Goal: Task Accomplishment & Management: Manage account settings

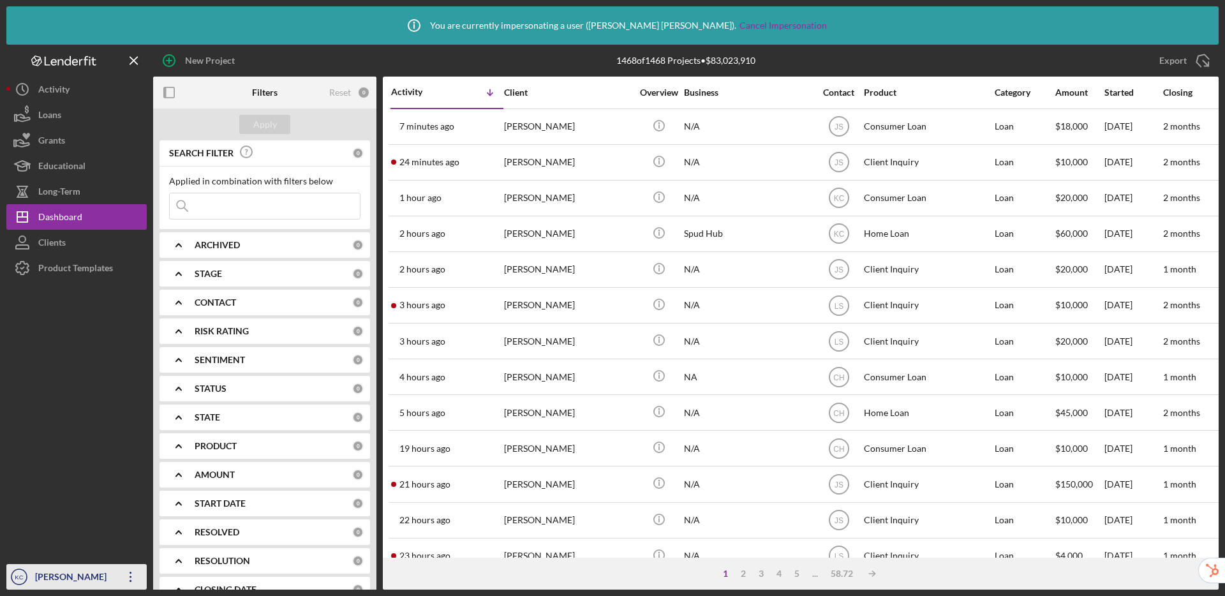
click at [55, 584] on div "Kristy Carlson" at bounding box center [73, 578] width 83 height 29
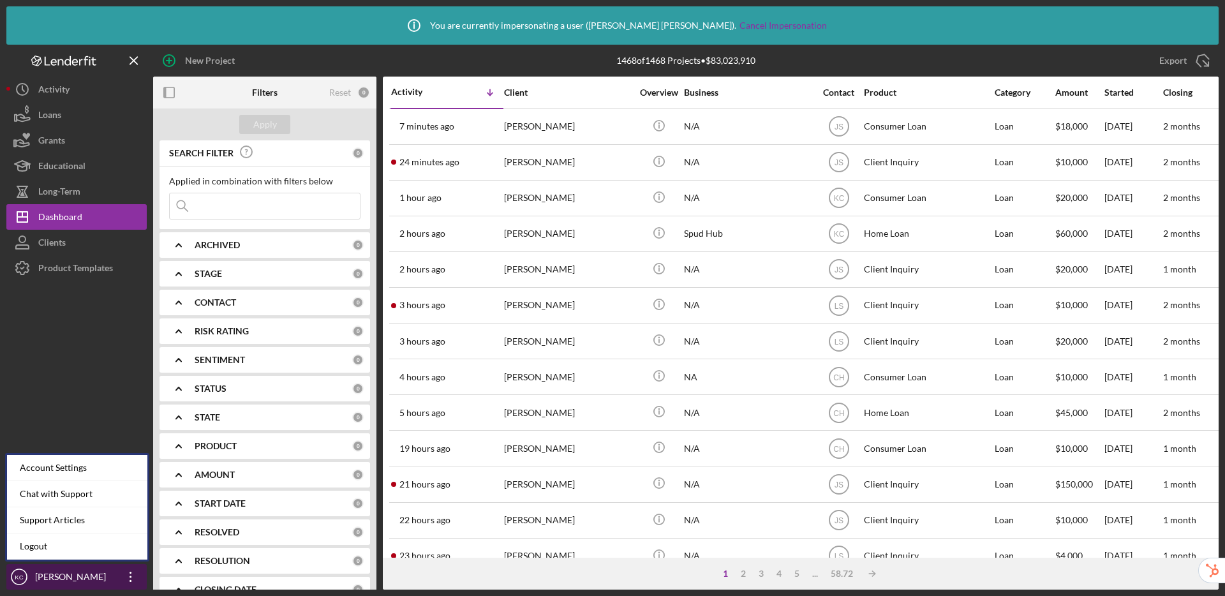
click at [55, 584] on div "Kristy Carlson" at bounding box center [73, 578] width 83 height 29
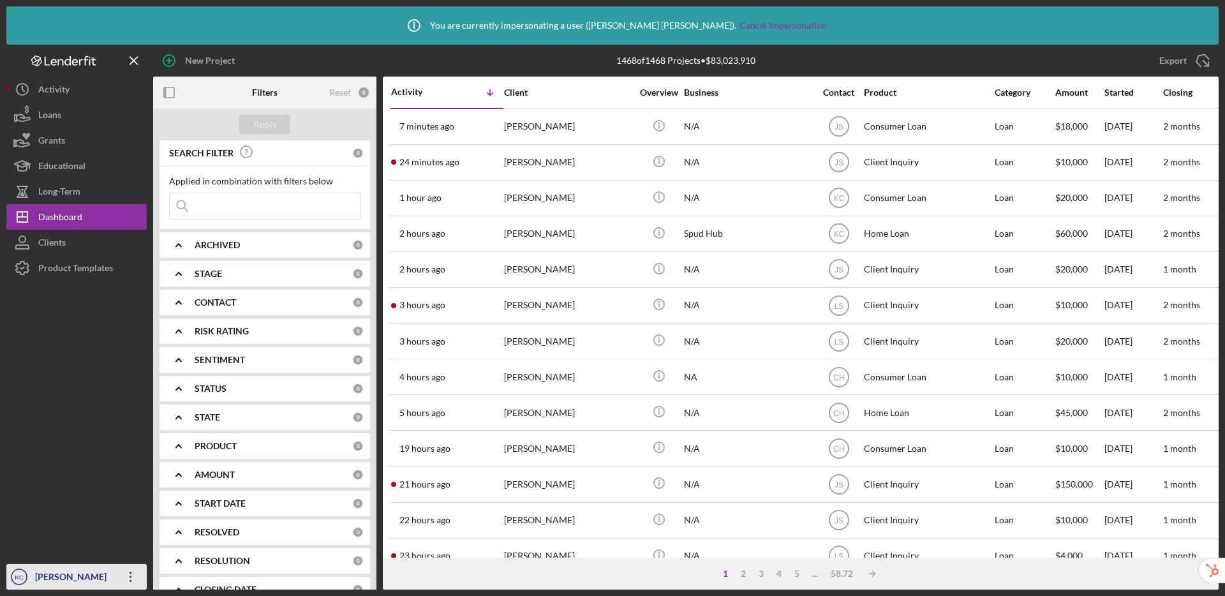
click at [78, 579] on div "Kristy Carlson" at bounding box center [73, 578] width 83 height 29
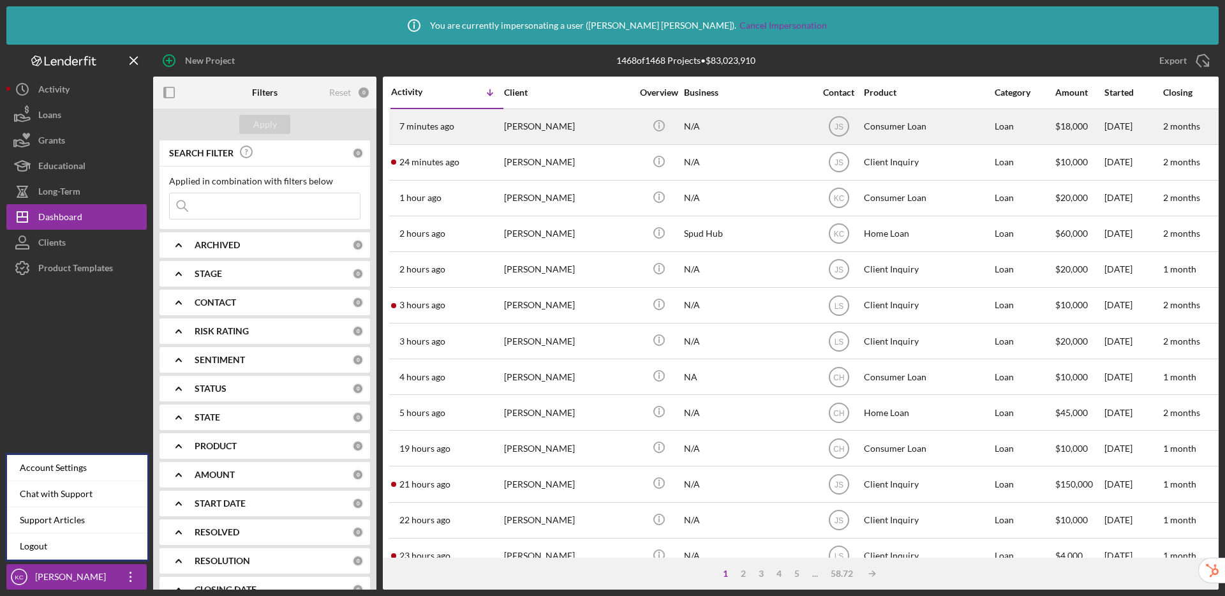
click at [932, 130] on div "Consumer Loan" at bounding box center [928, 127] width 128 height 34
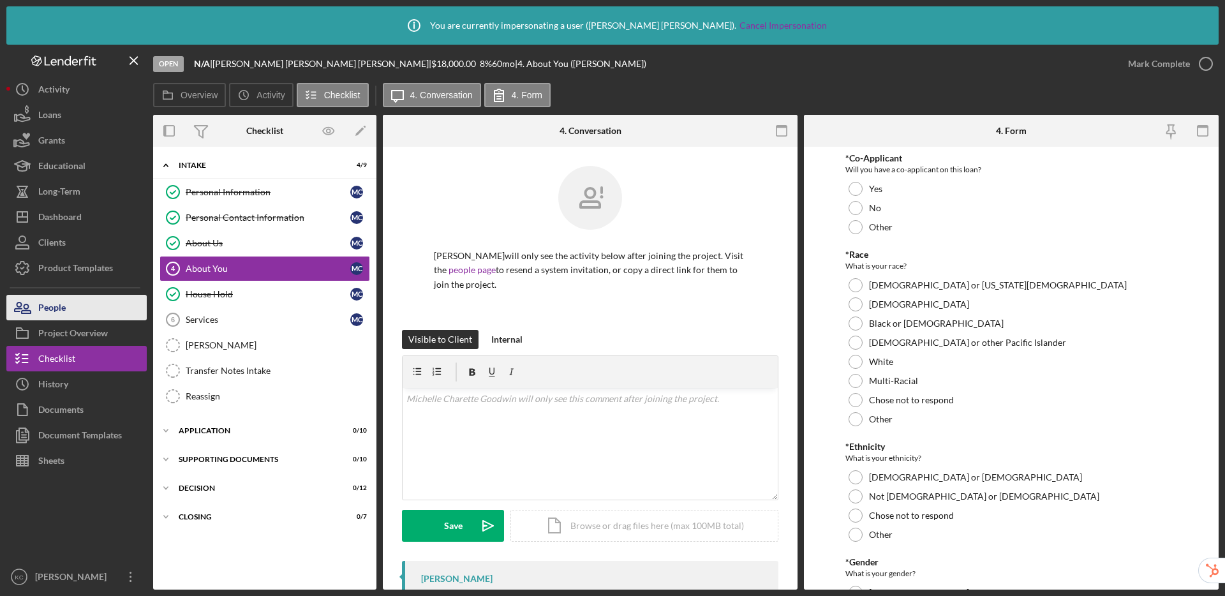
click at [56, 310] on div "People" at bounding box center [51, 309] width 27 height 29
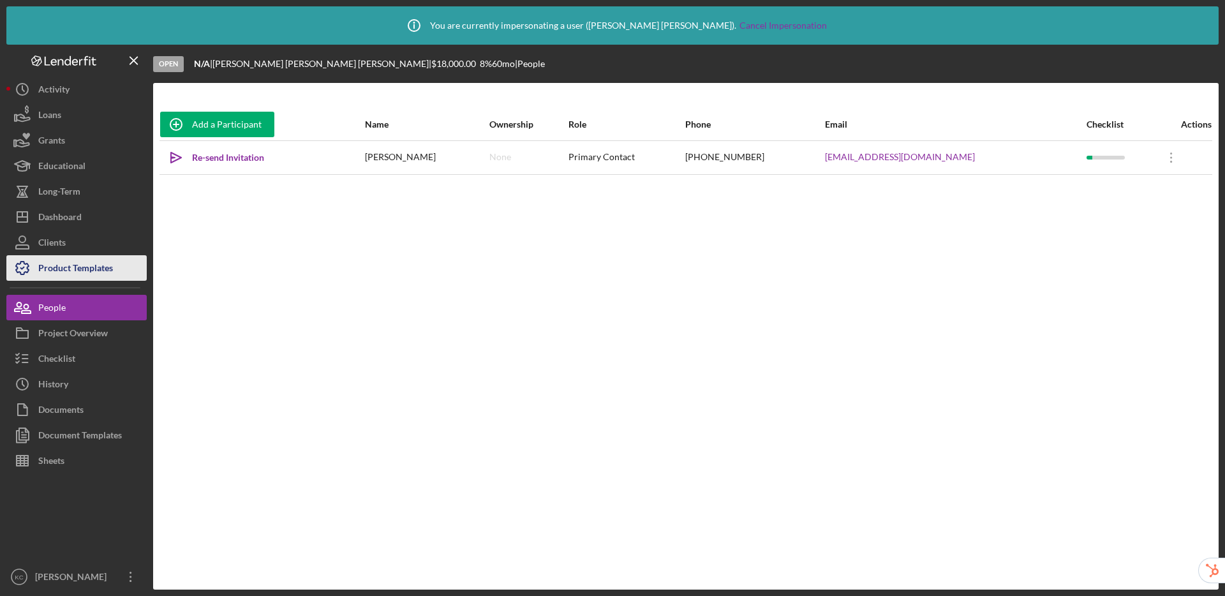
click at [96, 274] on div "Product Templates" at bounding box center [75, 269] width 75 height 29
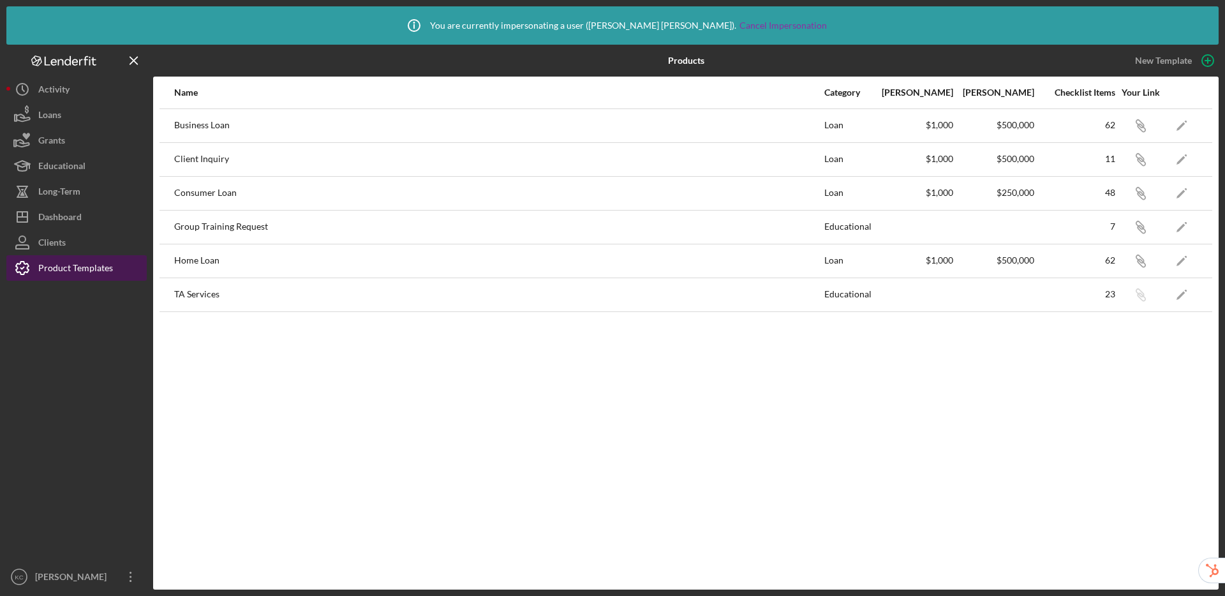
click at [96, 274] on div "Product Templates" at bounding box center [75, 269] width 75 height 29
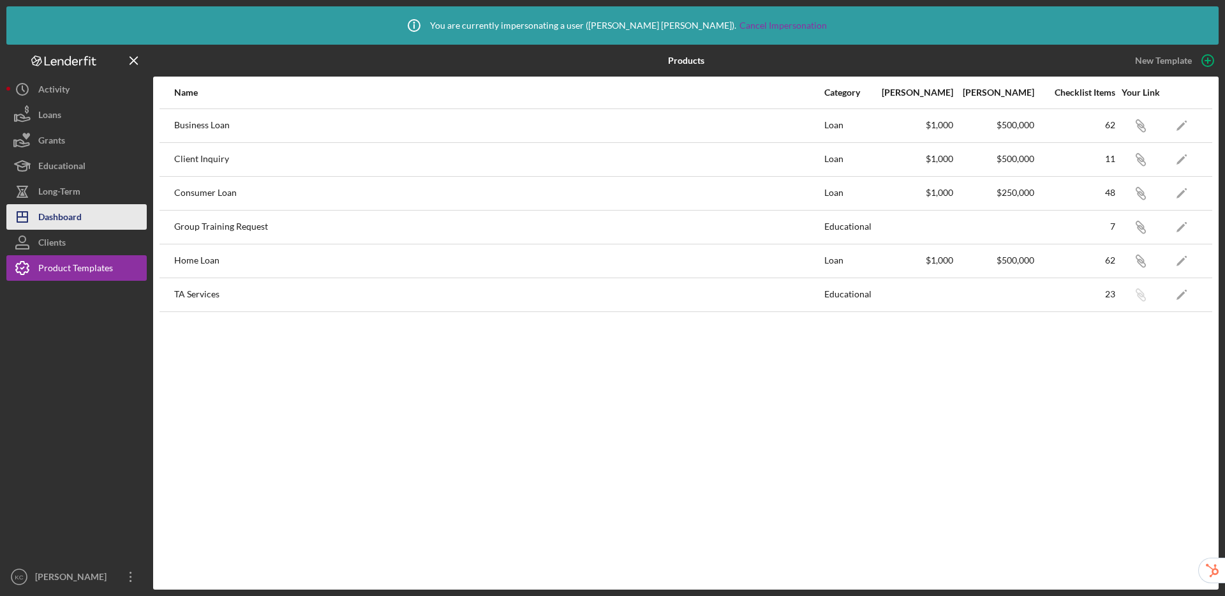
click at [68, 214] on div "Dashboard" at bounding box center [59, 218] width 43 height 29
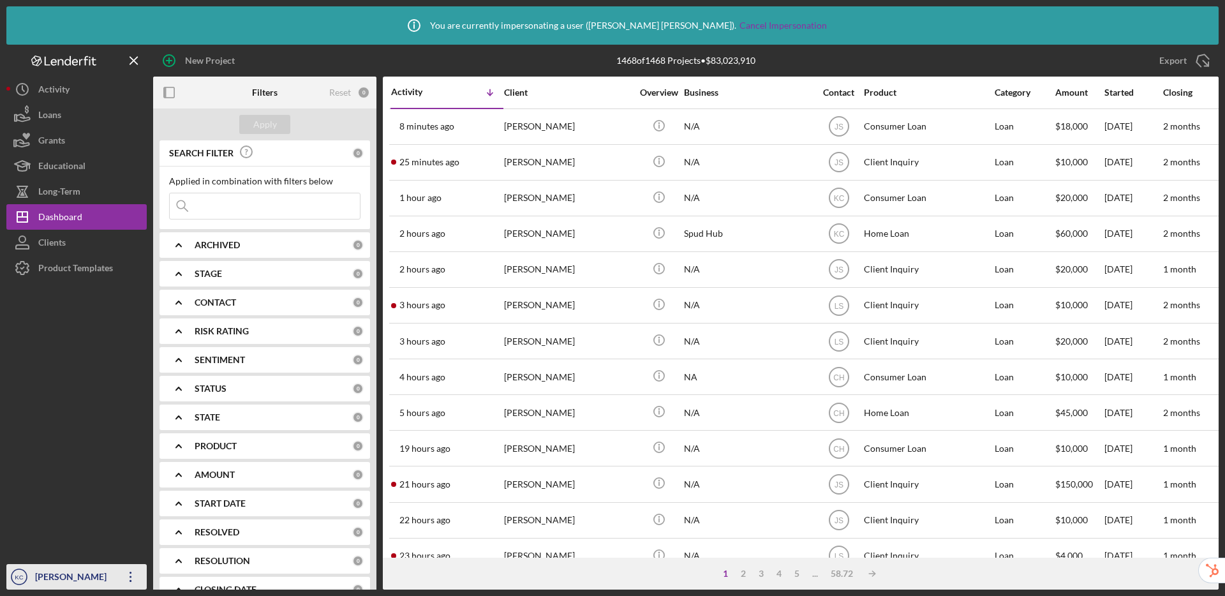
click at [41, 575] on div "Kristy Carlson" at bounding box center [73, 578] width 83 height 29
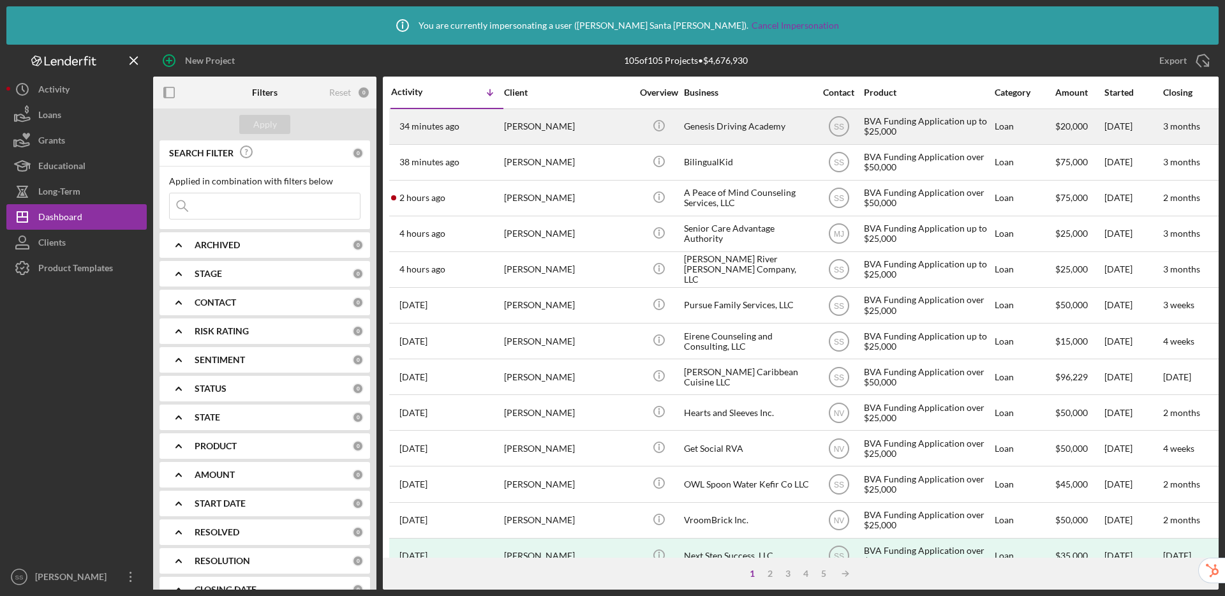
click at [918, 130] on div "BVA Funding Application up to $25,000" at bounding box center [928, 127] width 128 height 34
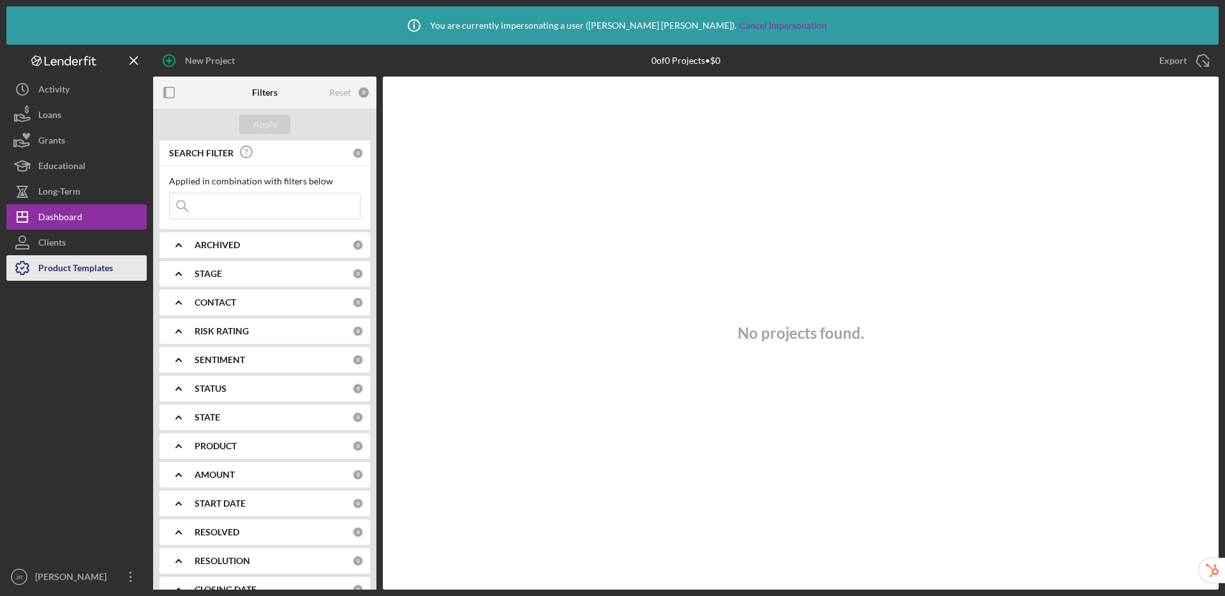
click at [67, 271] on div "Product Templates" at bounding box center [75, 269] width 75 height 29
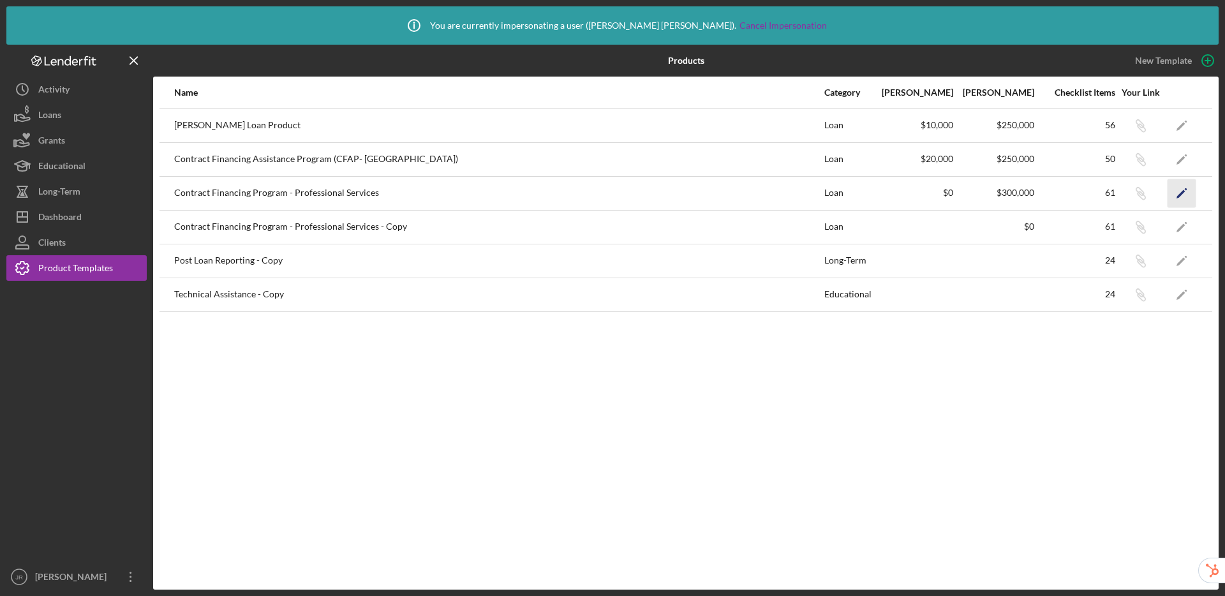
click at [1184, 197] on icon "Icon/Edit" at bounding box center [1182, 193] width 29 height 29
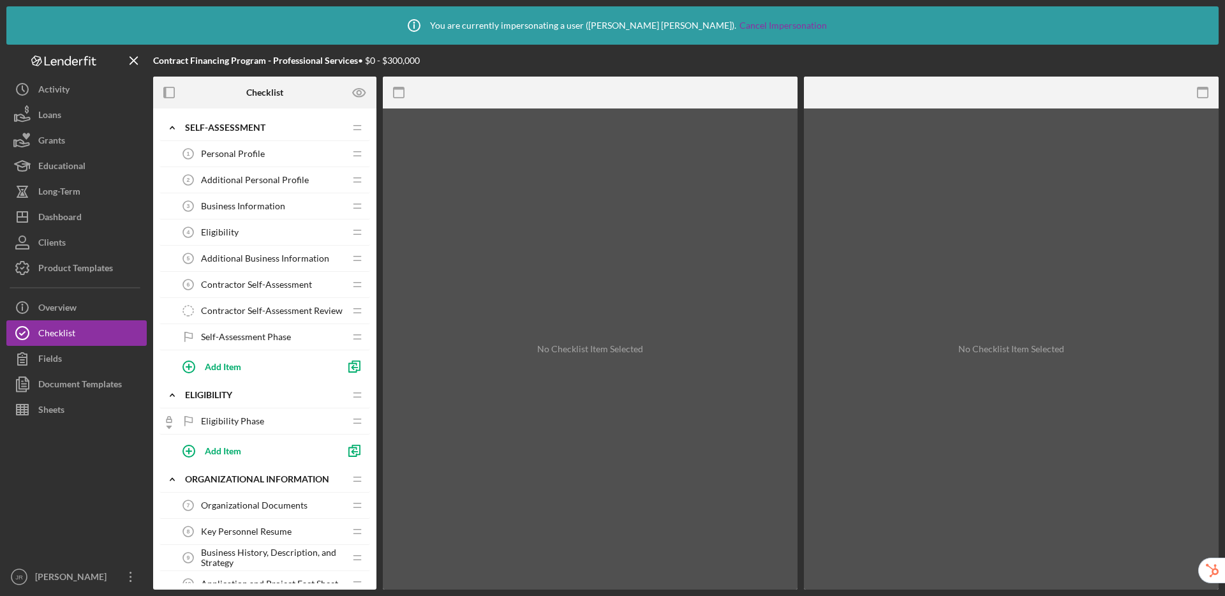
click at [262, 280] on span "Contractor Self-Assessment" at bounding box center [256, 285] width 111 height 10
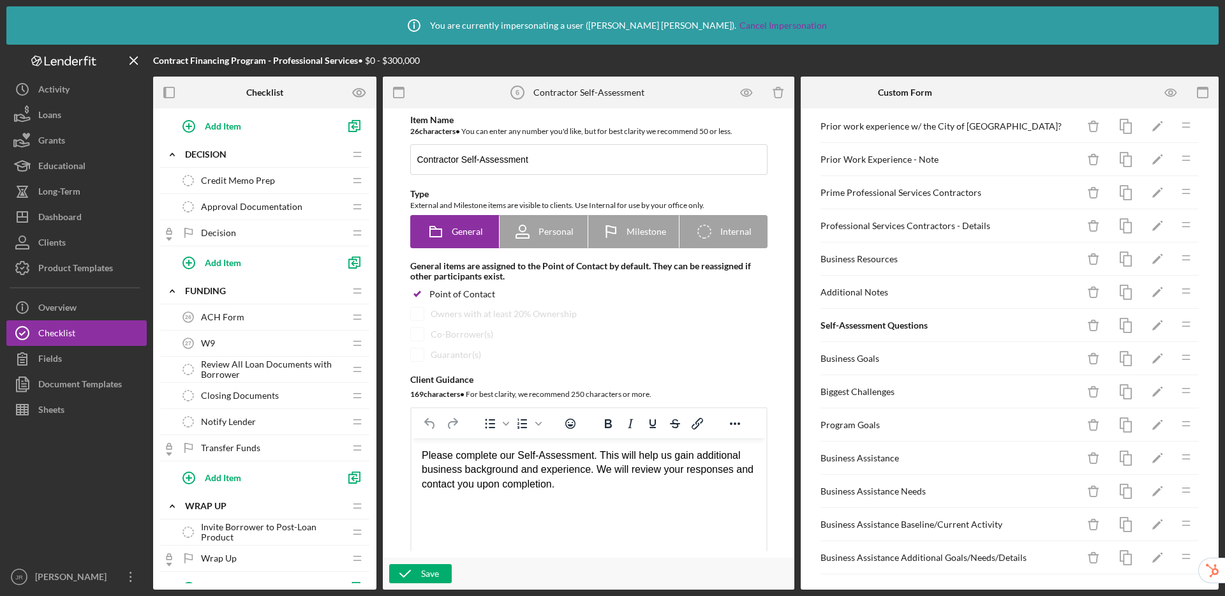
scroll to position [1248, 0]
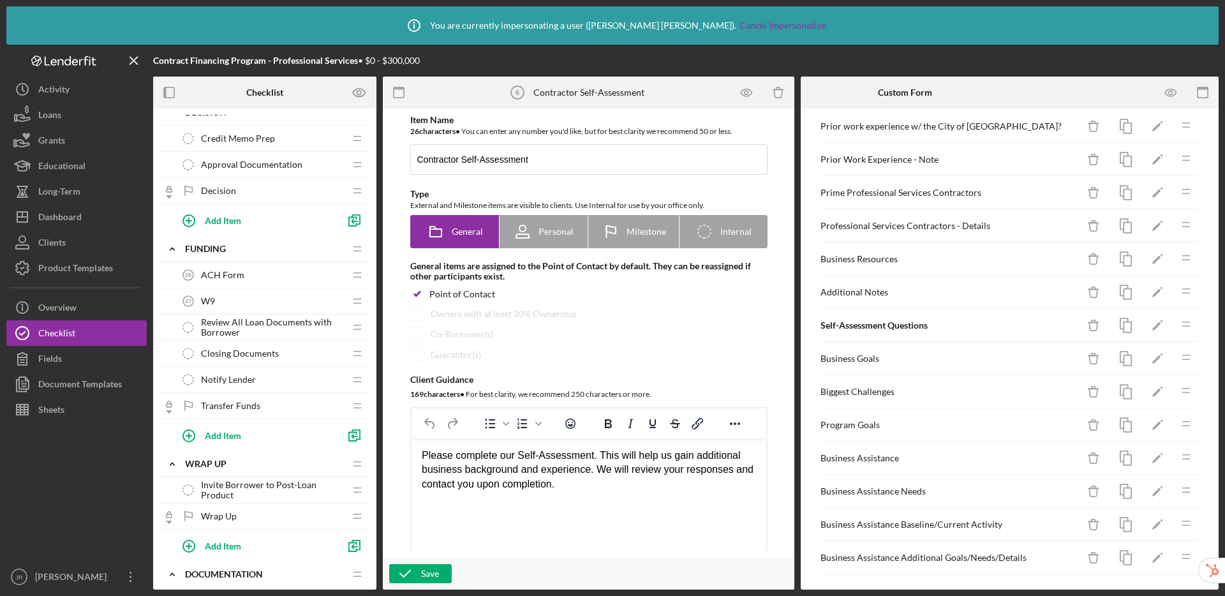
click at [239, 379] on span "Notify Lender" at bounding box center [228, 380] width 55 height 10
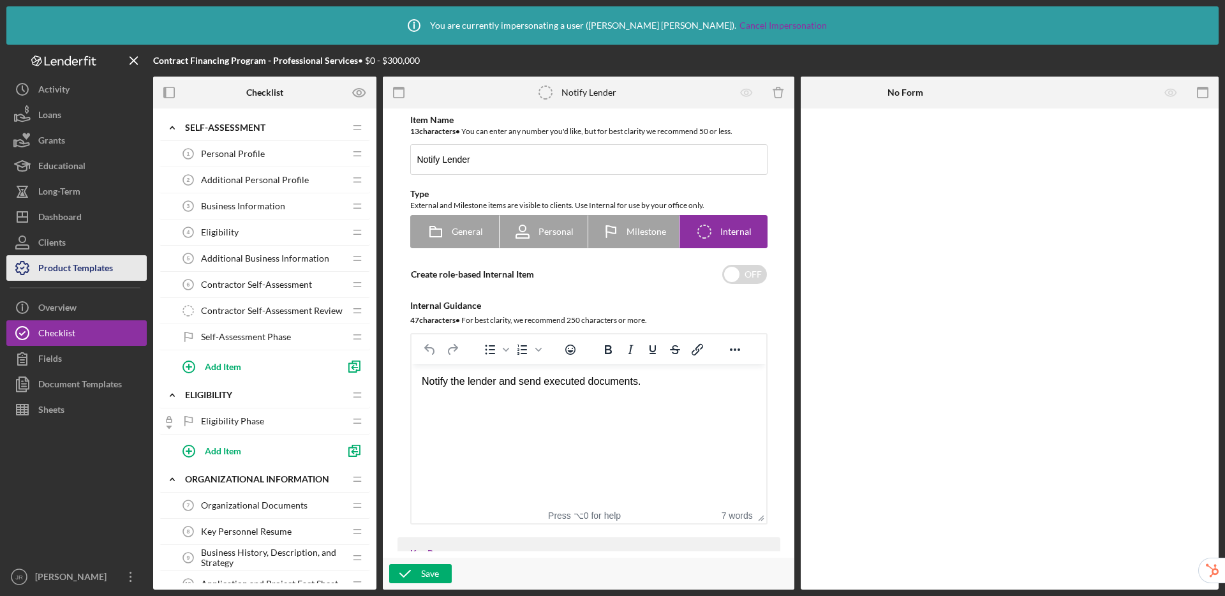
click at [52, 278] on div "Product Templates" at bounding box center [75, 269] width 75 height 29
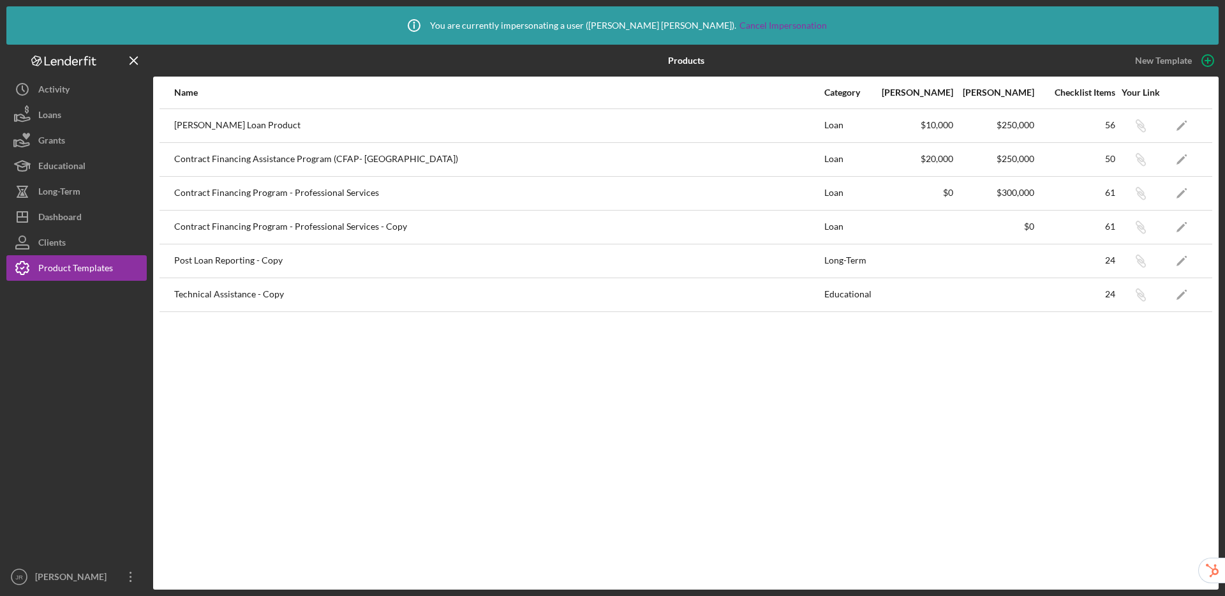
click at [313, 193] on div "Contract Financing Program - Professional Services" at bounding box center [498, 193] width 649 height 32
click at [1186, 191] on icon "Icon/Edit" at bounding box center [1182, 193] width 29 height 29
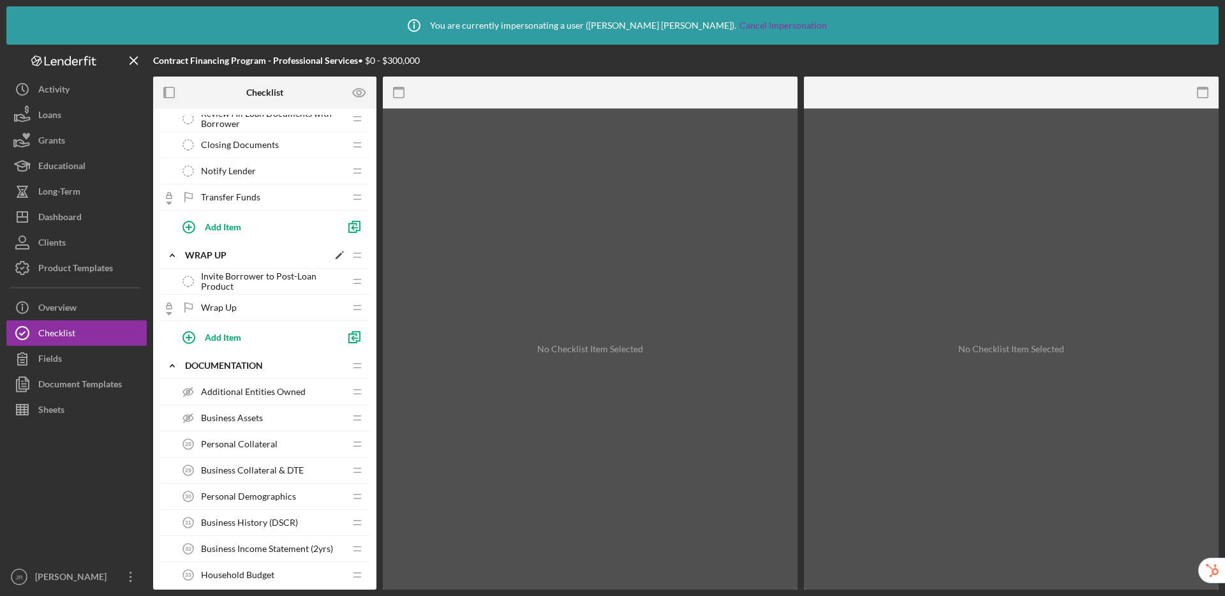
scroll to position [1470, 0]
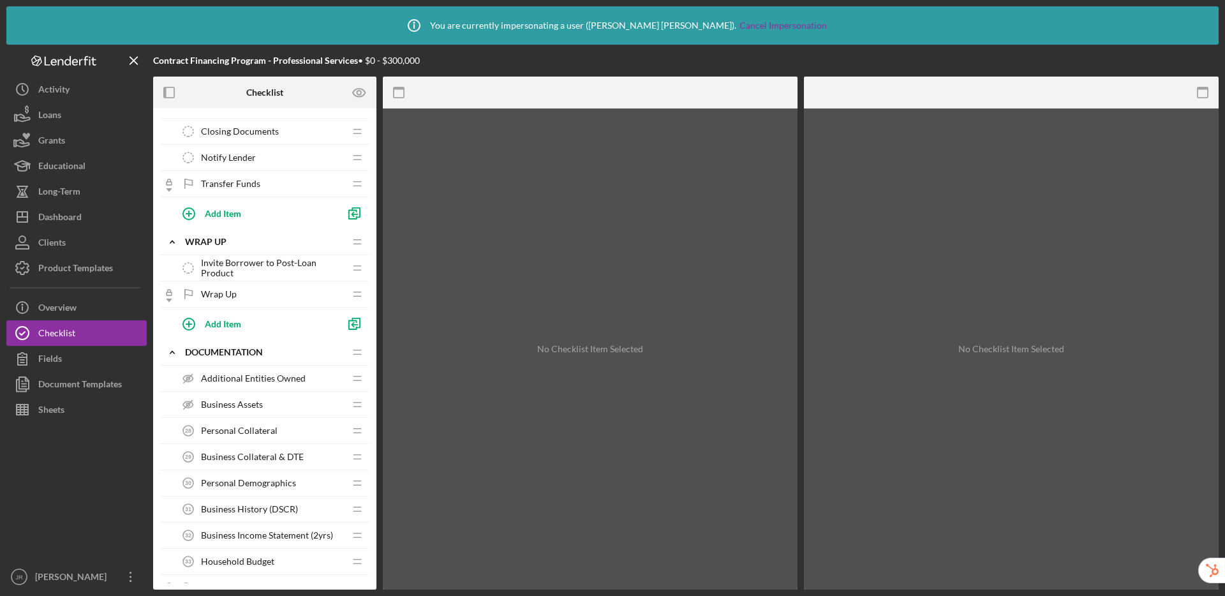
click at [265, 261] on span "Invite Borrower to Post-Loan Product" at bounding box center [273, 268] width 144 height 20
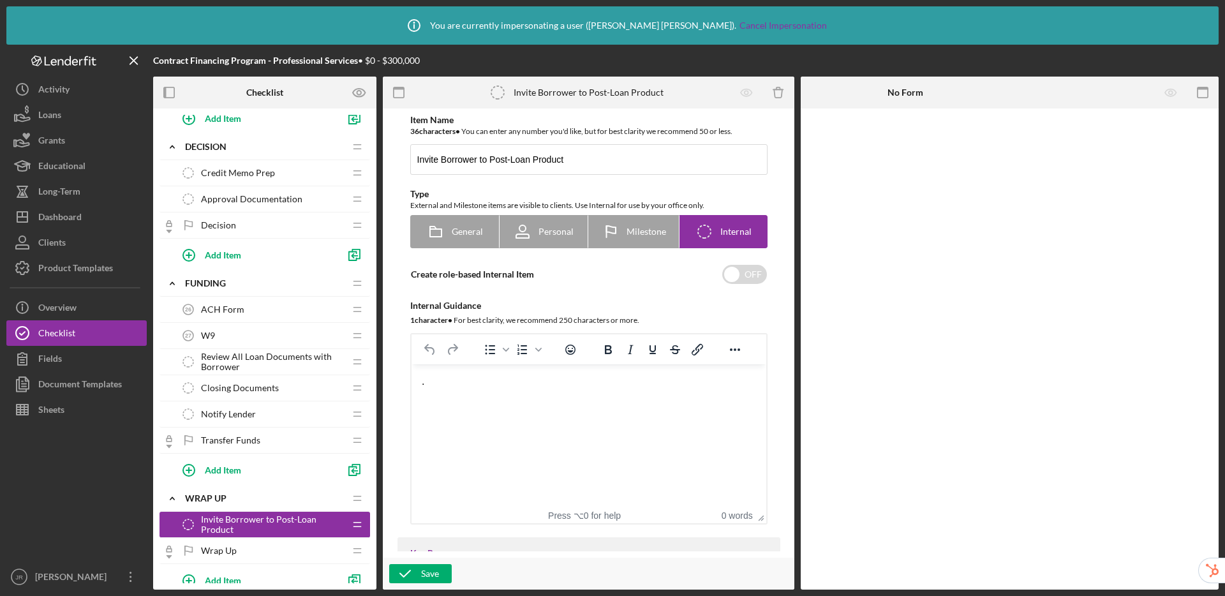
scroll to position [1149, 0]
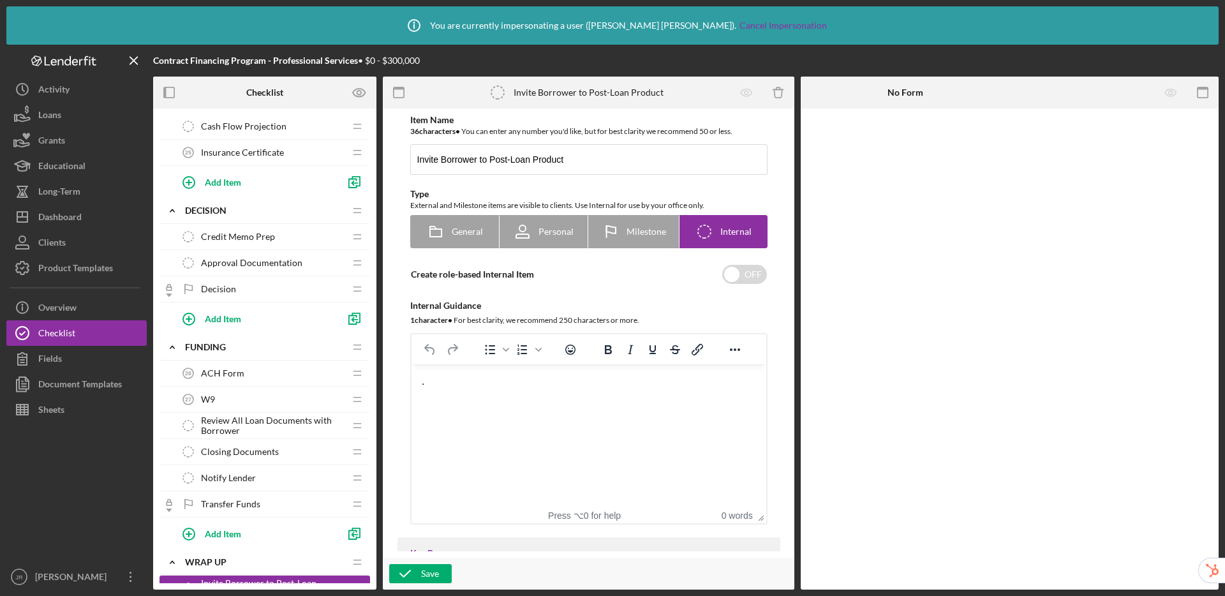
click at [253, 475] on span "Notify Lender" at bounding box center [228, 478] width 55 height 10
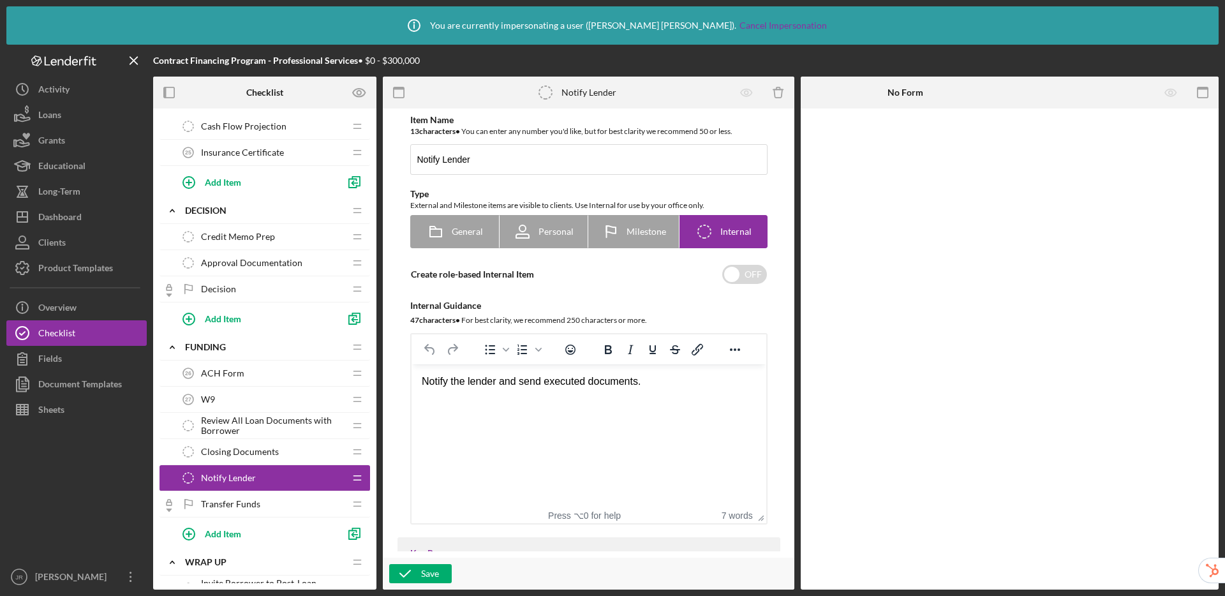
click at [257, 447] on span "Closing Documents" at bounding box center [240, 452] width 78 height 10
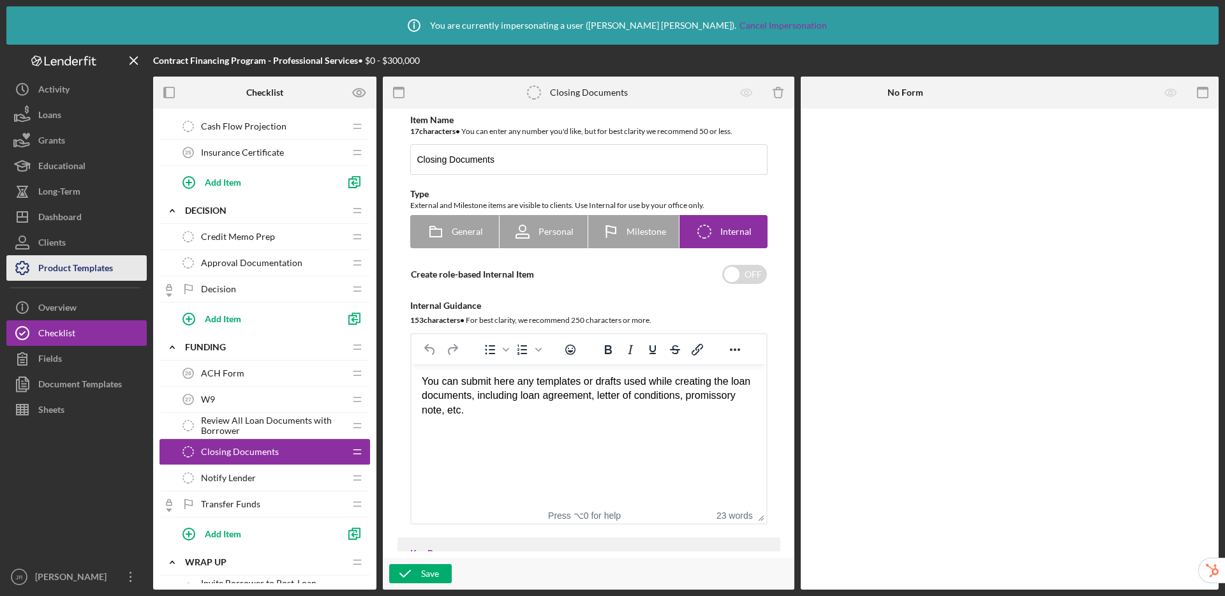
click at [73, 267] on div "Product Templates" at bounding box center [75, 269] width 75 height 29
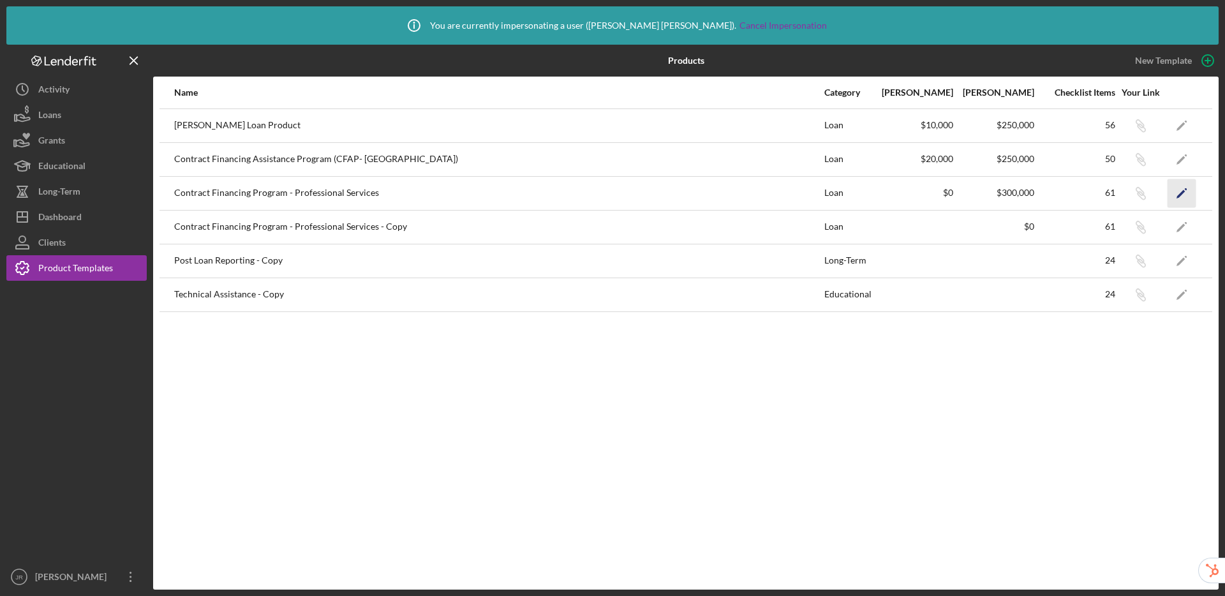
click at [1184, 191] on polygon "button" at bounding box center [1181, 194] width 9 height 9
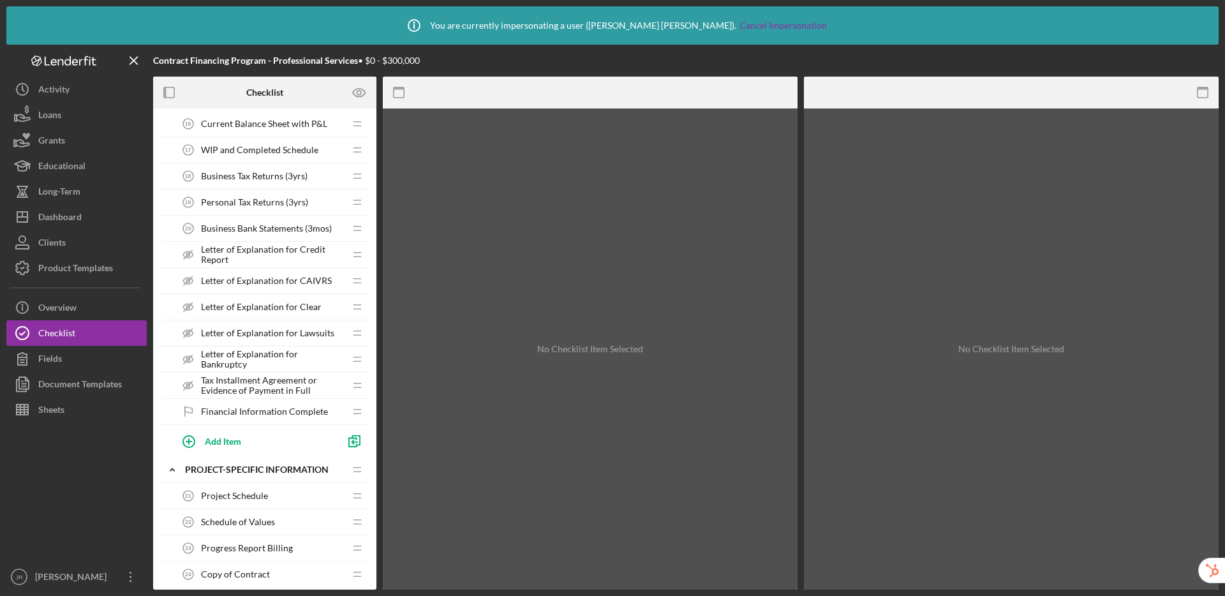
scroll to position [686, 0]
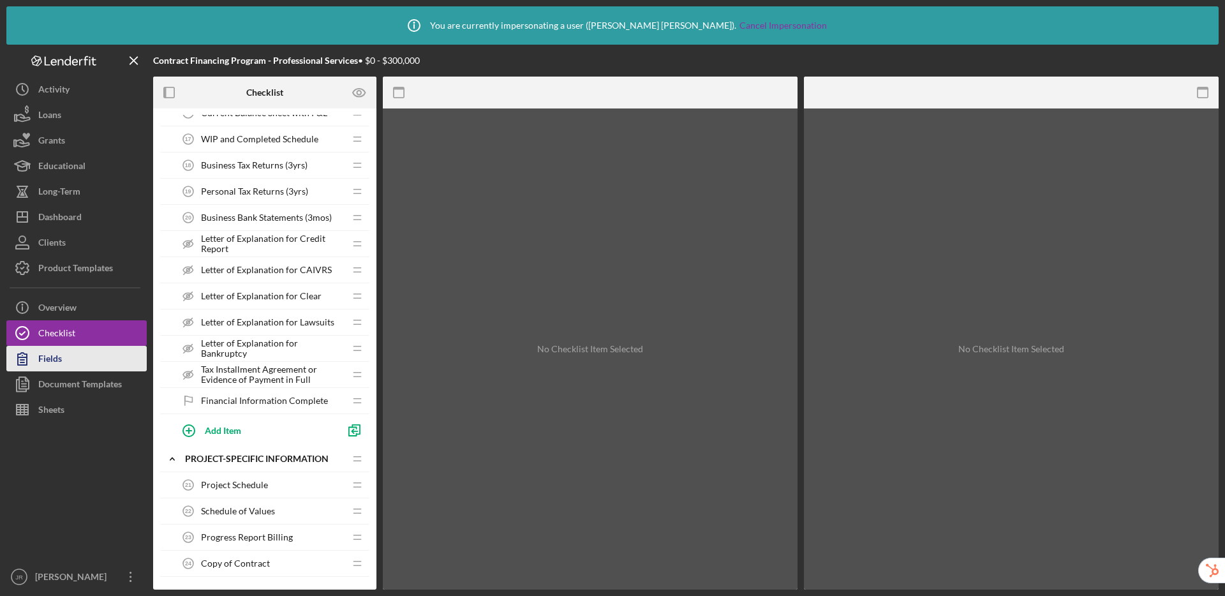
click at [67, 360] on button "Fields" at bounding box center [76, 359] width 140 height 26
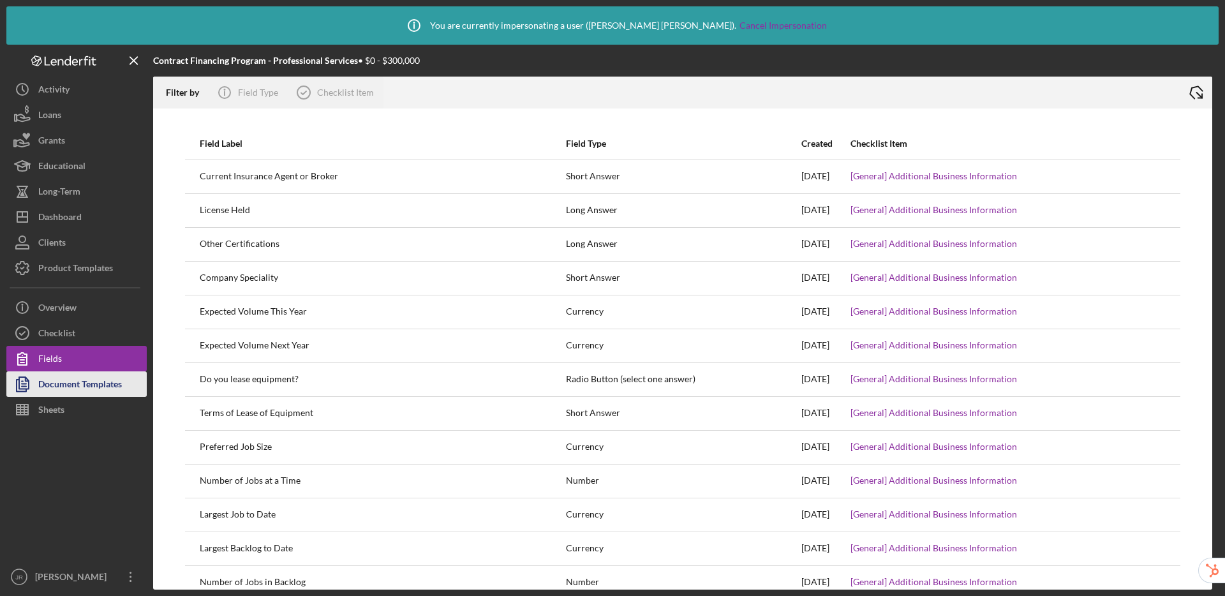
click at [71, 386] on div "Document Templates" at bounding box center [80, 385] width 84 height 29
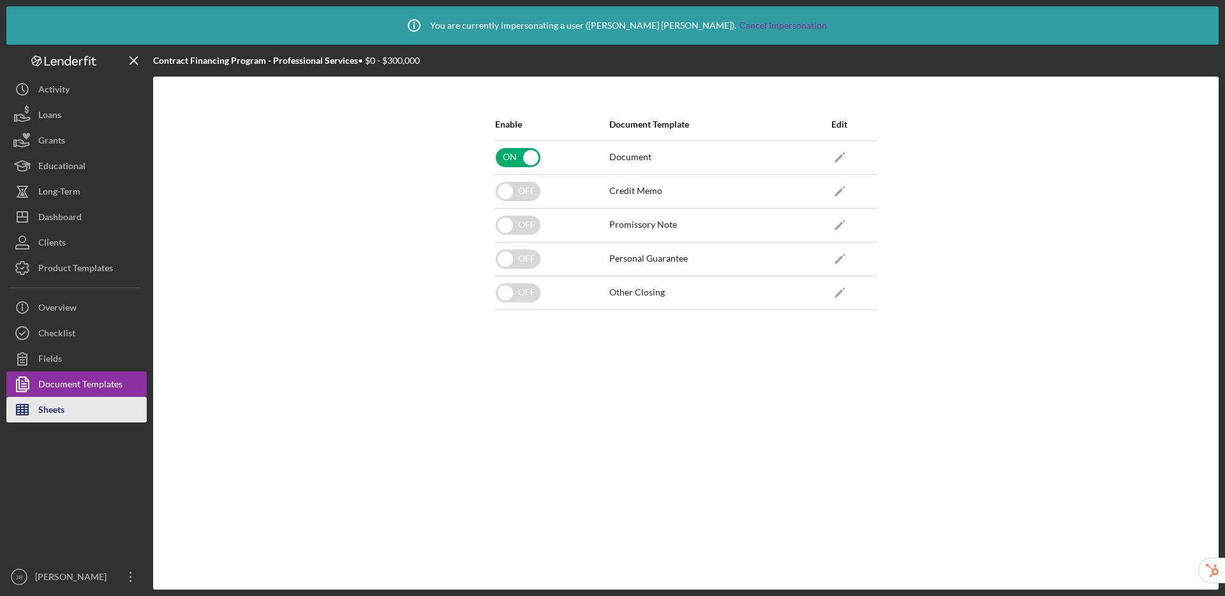
click at [50, 412] on div "Sheets" at bounding box center [51, 411] width 26 height 29
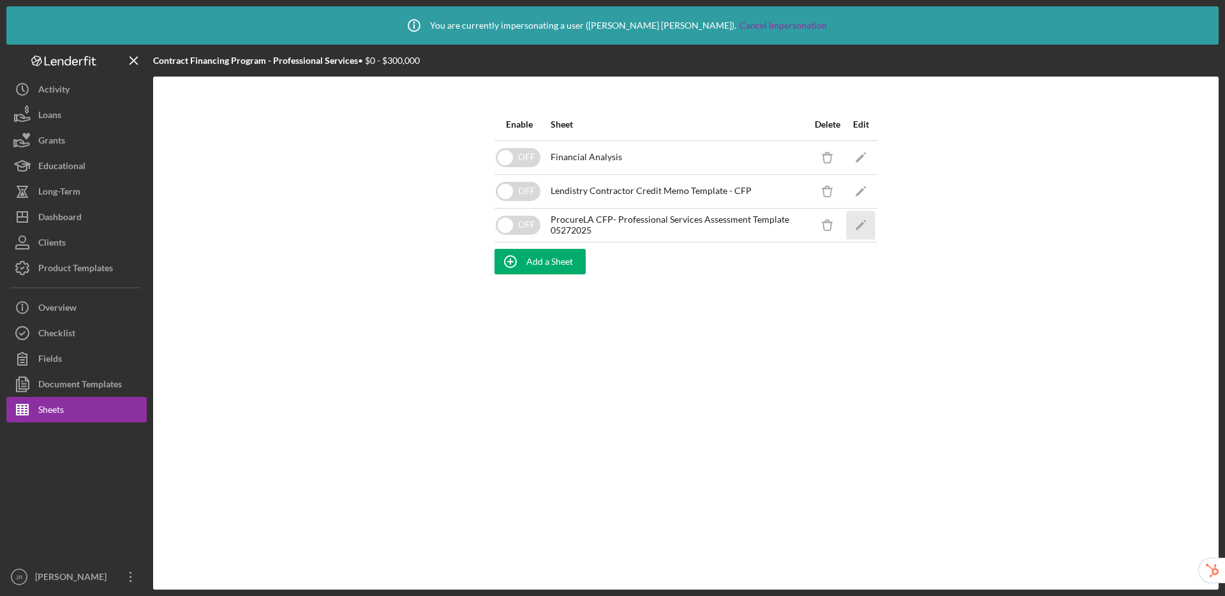
click at [865, 237] on icon "Icon/Edit" at bounding box center [861, 225] width 29 height 29
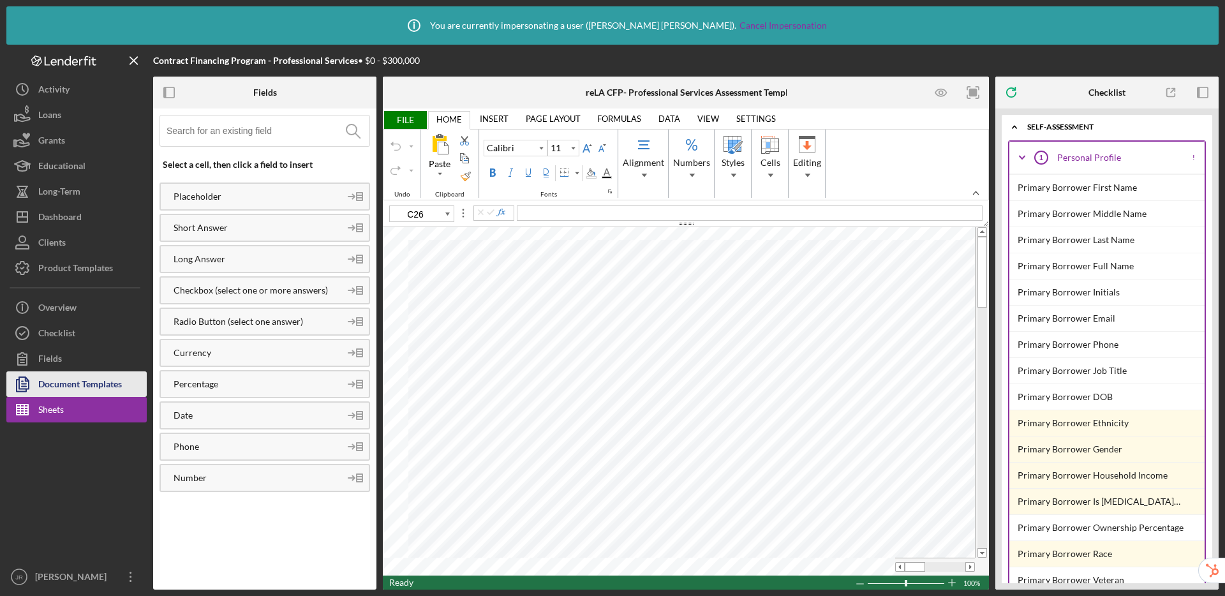
click at [94, 380] on div "Document Templates" at bounding box center [80, 385] width 84 height 29
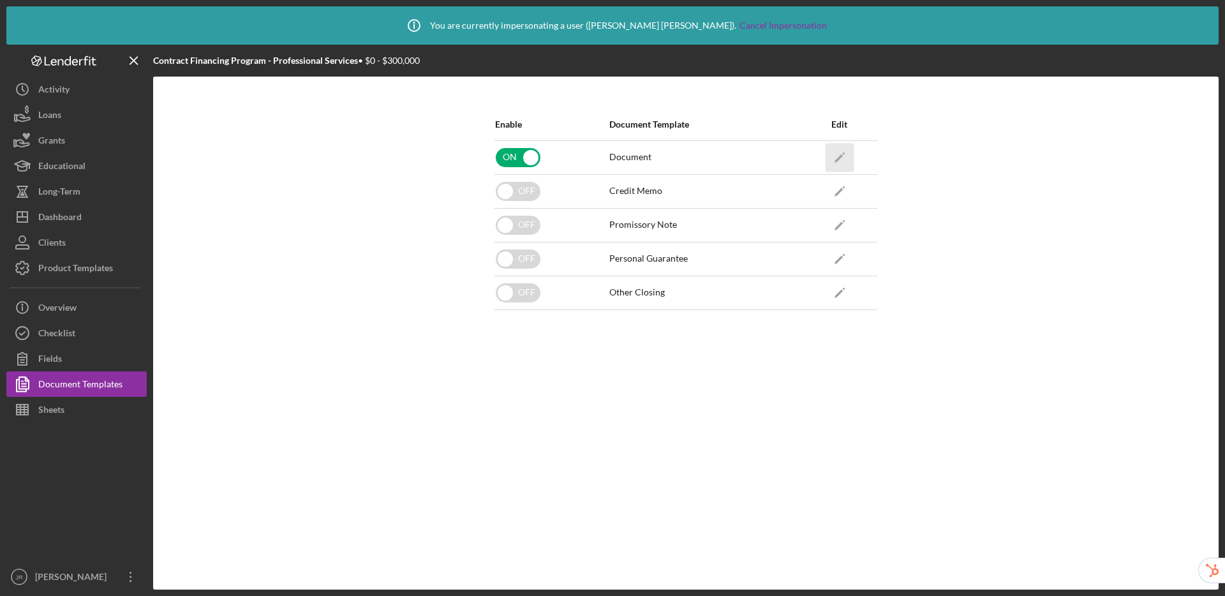
click at [834, 160] on icon "Icon/Edit" at bounding box center [839, 157] width 29 height 29
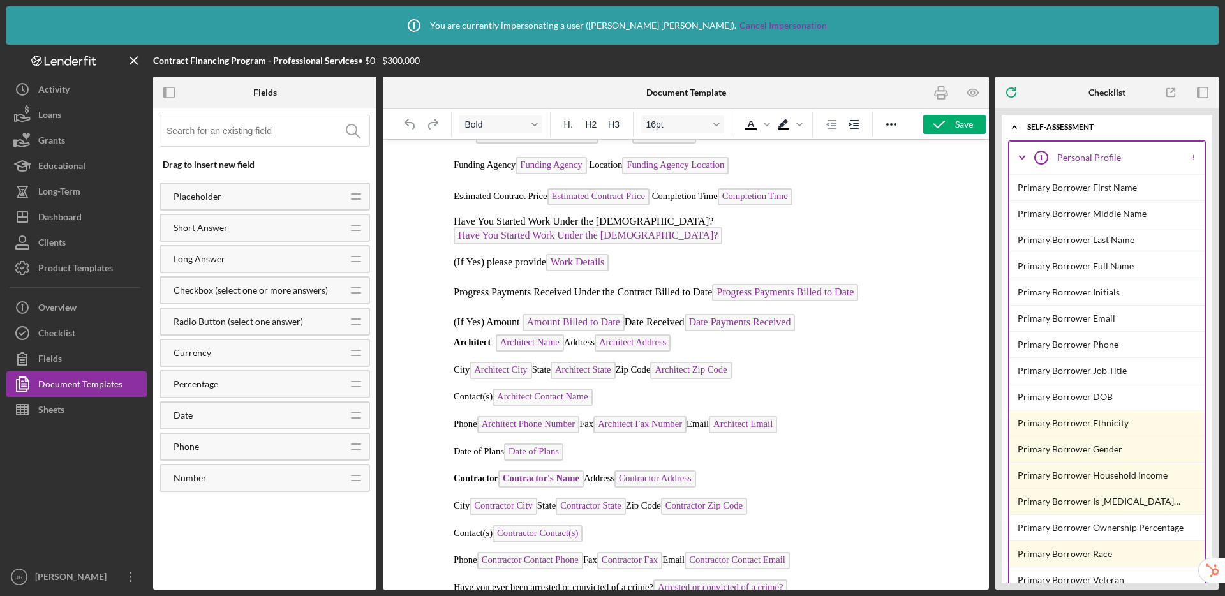
scroll to position [1271, 0]
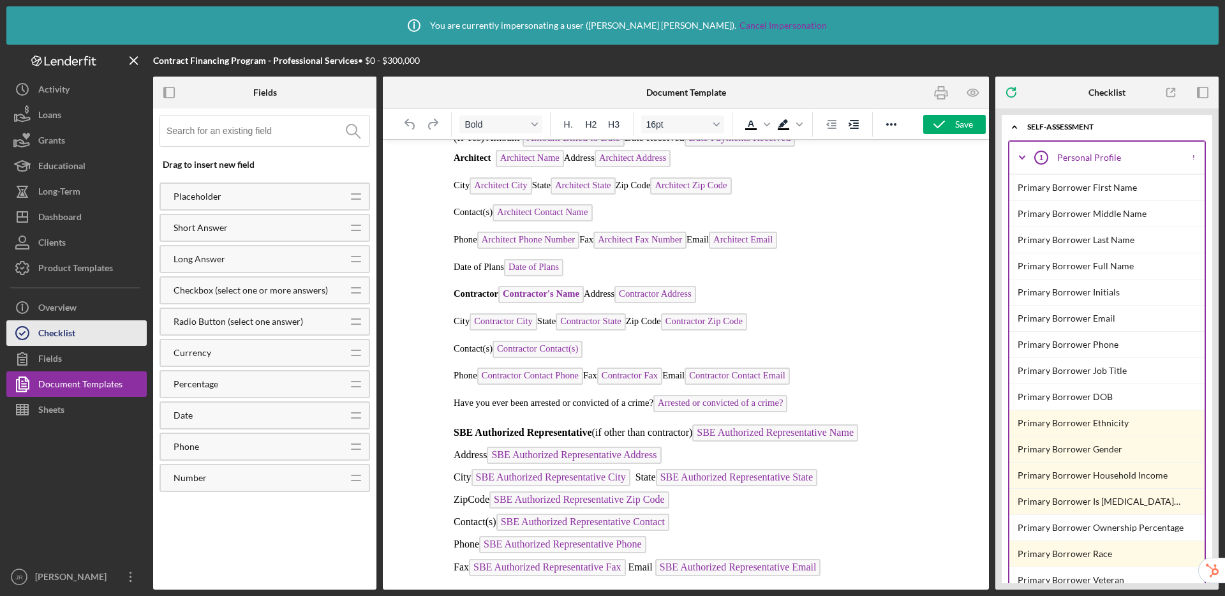
click at [75, 330] on div "Checklist" at bounding box center [56, 334] width 37 height 29
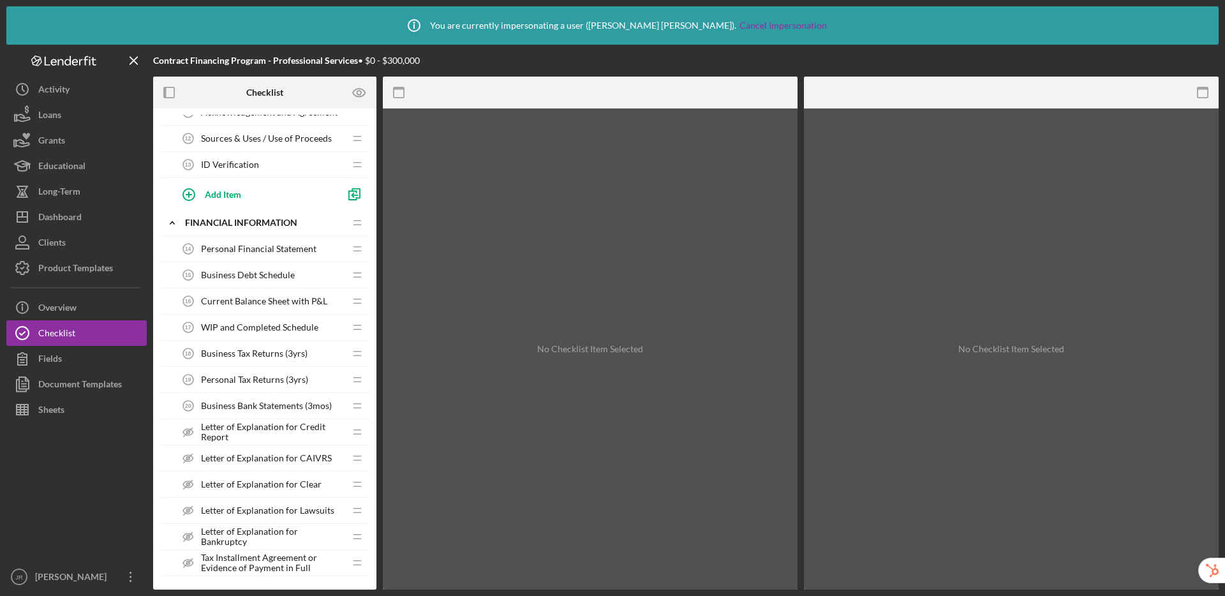
scroll to position [514, 0]
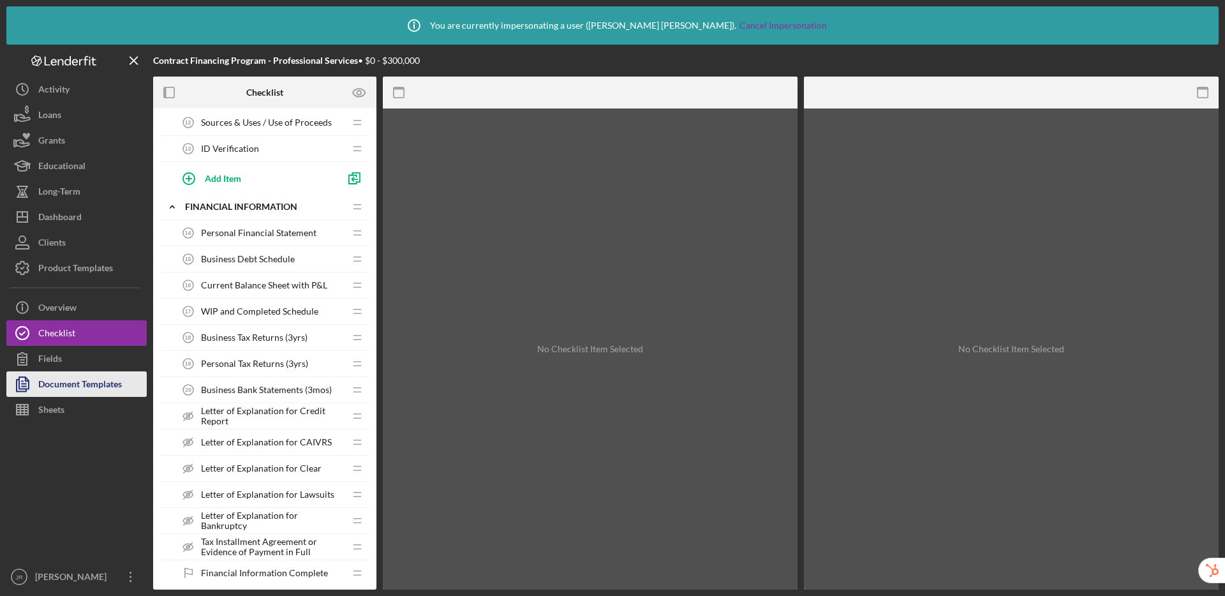
click at [60, 375] on div "Document Templates" at bounding box center [80, 385] width 84 height 29
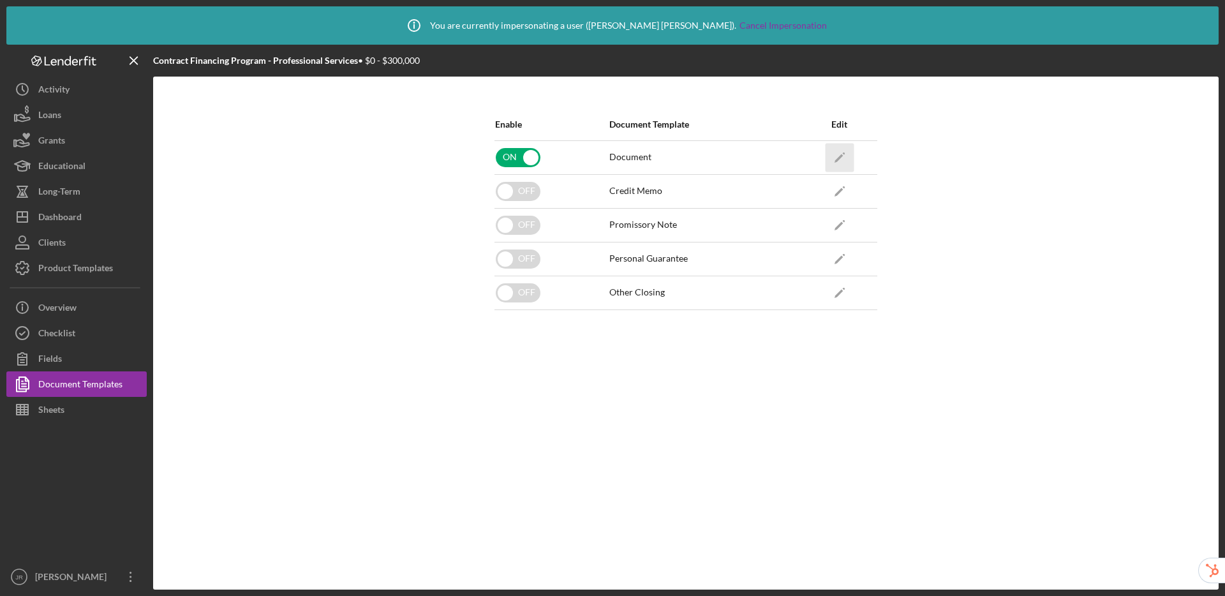
click at [835, 156] on icon "Icon/Edit" at bounding box center [839, 157] width 29 height 29
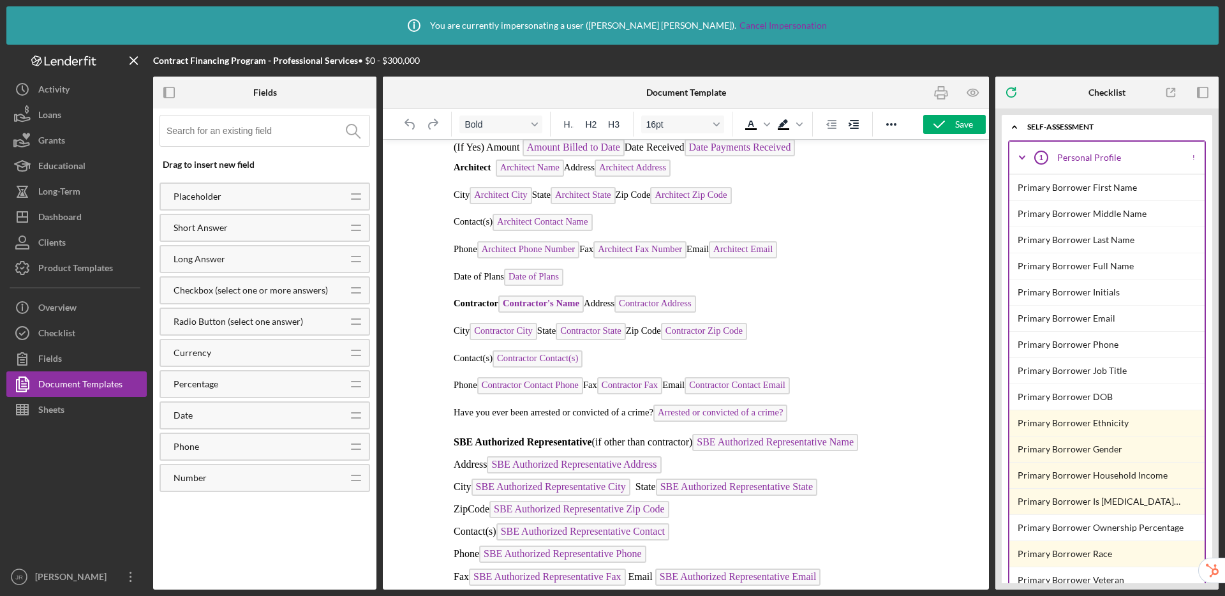
scroll to position [1271, 0]
